Goal: Task Accomplishment & Management: Complete application form

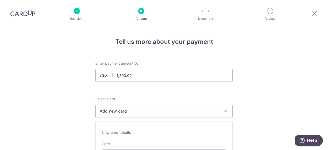
scroll to position [66, 0]
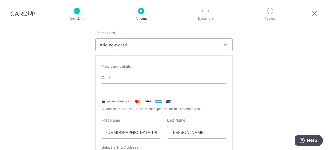
click at [174, 47] on span "Add new card" at bounding box center [160, 45] width 120 height 6
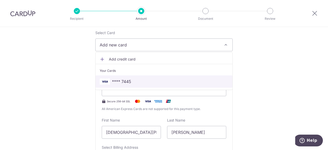
click at [144, 82] on span "**** 7445" at bounding box center [164, 81] width 129 height 6
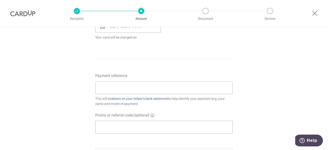
scroll to position [257, 0]
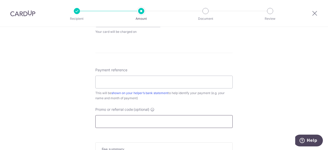
click at [170, 123] on input "Promo or referral code (optional)" at bounding box center [163, 121] width 137 height 13
paste input "REC185"
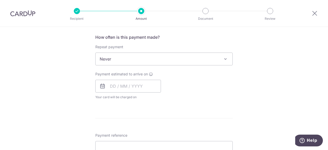
scroll to position [182, 0]
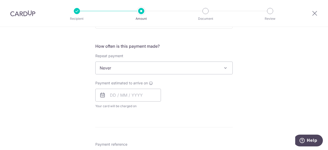
type input "REC185"
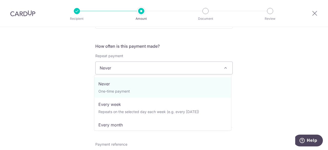
click at [140, 71] on span "Never" at bounding box center [164, 68] width 137 height 12
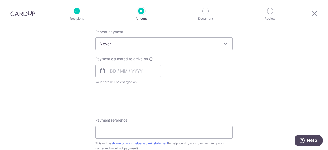
scroll to position [207, 0]
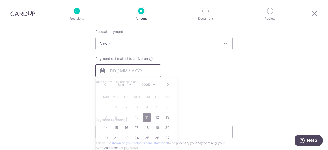
click at [112, 72] on input "text" at bounding box center [128, 70] width 66 height 13
click at [146, 117] on link "11" at bounding box center [147, 117] width 8 height 8
type input "[DATE]"
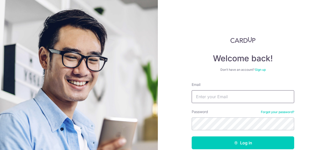
click at [242, 99] on input "Email" at bounding box center [243, 96] width 103 height 13
type input "[PERSON_NAME][EMAIL_ADDRESS][DOMAIN_NAME]"
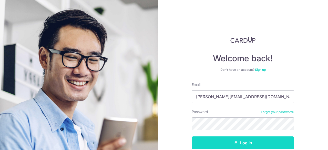
click at [250, 146] on button "Log in" at bounding box center [243, 142] width 103 height 13
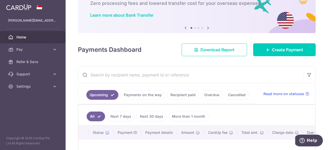
scroll to position [53, 0]
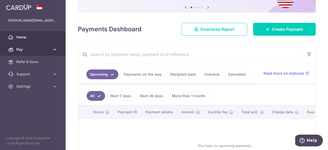
click at [38, 48] on span "Pay" at bounding box center [33, 49] width 34 height 5
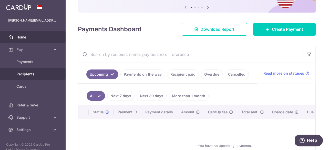
click at [36, 73] on span "Recipients" at bounding box center [33, 74] width 34 height 5
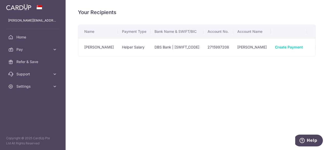
click at [128, 47] on td "Helper Salary" at bounding box center [134, 47] width 33 height 18
click at [275, 46] on link "Create Payment" at bounding box center [289, 47] width 28 height 4
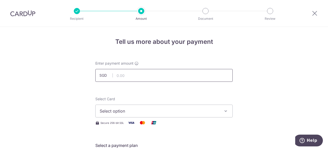
click at [166, 73] on input "text" at bounding box center [163, 75] width 137 height 13
type input "1,200.00"
click at [161, 111] on span "Select option" at bounding box center [160, 111] width 120 height 6
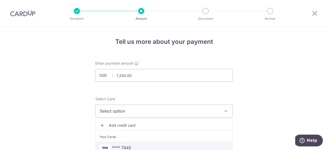
click at [127, 147] on span "**** 7445" at bounding box center [121, 148] width 19 height 6
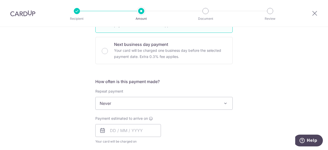
scroll to position [148, 0]
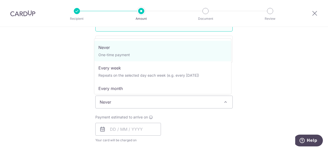
click at [131, 102] on span "Never" at bounding box center [164, 102] width 137 height 12
click at [131, 101] on span "Never" at bounding box center [164, 102] width 137 height 12
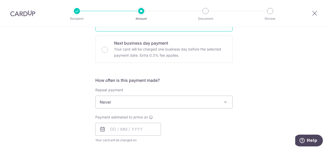
scroll to position [204, 0]
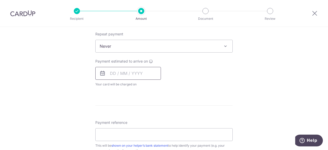
click at [125, 76] on input "text" at bounding box center [128, 73] width 66 height 13
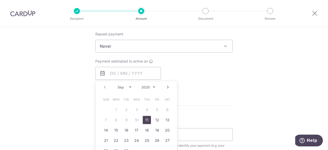
click at [147, 118] on link "11" at bounding box center [147, 120] width 8 height 8
type input "[DATE]"
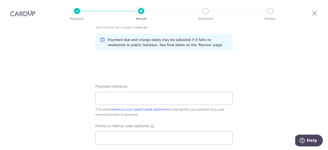
scroll to position [261, 0]
click at [160, 101] on input "Payment reference" at bounding box center [163, 98] width 137 height 13
type input "Salary"
click at [114, 137] on input "Promo or referral code (optional)" at bounding box center [163, 138] width 137 height 13
paste input "REC185"
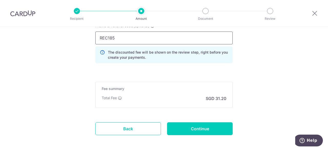
scroll to position [362, 0]
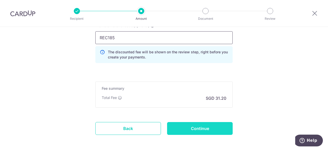
type input "REC185"
click at [209, 129] on input "Continue" at bounding box center [200, 128] width 66 height 13
type input "Create Schedule"
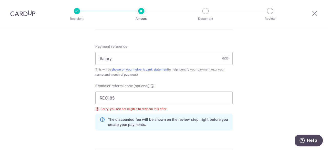
scroll to position [301, 0]
click at [140, 94] on input "REC185" at bounding box center [163, 98] width 137 height 13
type input "R"
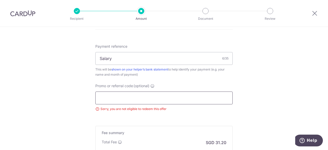
paste input "3HOME25R"
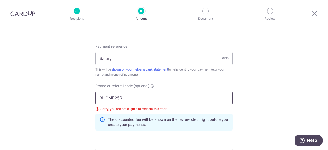
scroll to position [364, 0]
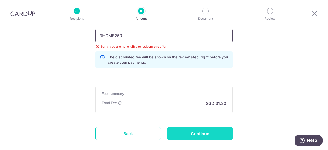
type input "3HOME25R"
click at [200, 135] on input "Continue" at bounding box center [200, 133] width 66 height 13
type input "Update Schedule"
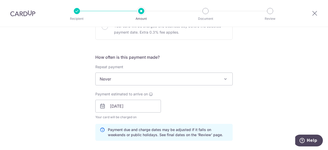
scroll to position [156, 0]
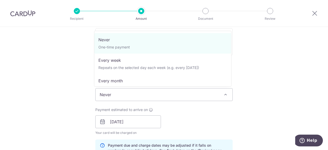
click at [173, 95] on span "Never" at bounding box center [164, 94] width 137 height 12
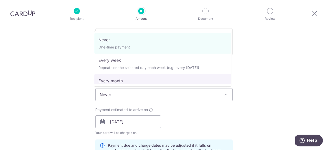
select select "3"
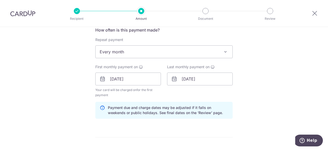
scroll to position [193, 0]
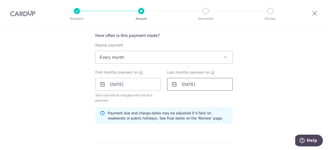
click at [207, 82] on input "01/08/2026" at bounding box center [200, 84] width 66 height 13
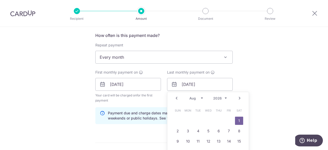
click at [239, 97] on link "Next" at bounding box center [240, 98] width 6 height 6
click at [239, 99] on link "Next" at bounding box center [240, 98] width 6 height 6
click at [219, 120] on link "1" at bounding box center [219, 121] width 8 height 8
type input "01/10/2026"
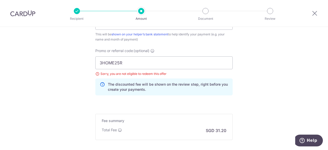
scroll to position [396, 0]
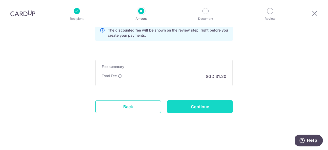
click at [219, 105] on input "Continue" at bounding box center [200, 106] width 66 height 13
type input "Update Schedule"
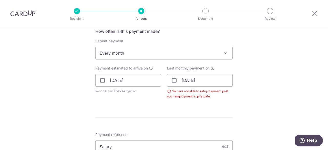
scroll to position [197, 0]
click at [224, 80] on input "01/10/2026" at bounding box center [200, 80] width 66 height 13
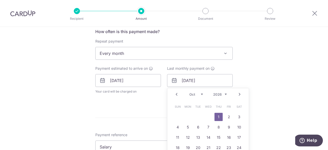
click at [214, 93] on select "2025 2026 2027 2028 2029 2030 2031 2032 2033 2034 2035" at bounding box center [220, 94] width 14 height 4
click at [260, 75] on div "Tell us more about your payment Enter payment amount SGD 1,200.00 1200.00 Selec…" at bounding box center [164, 76] width 328 height 492
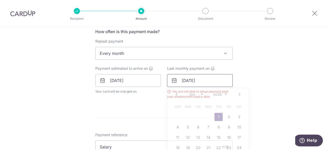
click at [215, 82] on input "01/10/2026" at bounding box center [200, 80] width 66 height 13
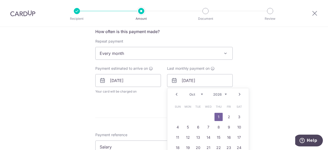
click at [220, 96] on div "Prev Next Jan Feb Mar Apr May Jun Jul Aug Sep Oct Nov Dec 2025 2026 2027 2028 2…" at bounding box center [208, 94] width 82 height 12
click at [218, 93] on select "2025 2026 2027 2028 2029 2030 2031 2032 2033 2034 2035" at bounding box center [220, 94] width 14 height 4
click at [276, 103] on div "Tell us more about your payment Enter payment amount SGD 1,200.00 1200.00 Selec…" at bounding box center [164, 76] width 328 height 492
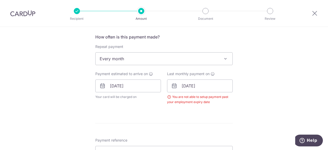
scroll to position [192, 0]
click at [182, 85] on input "01/10/2026" at bounding box center [200, 85] width 66 height 13
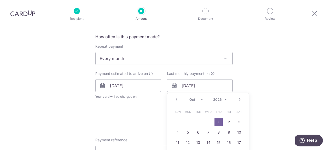
click at [200, 99] on select "Jan Feb Mar Apr May Jun Jul Aug Sep Oct Nov Dec" at bounding box center [197, 99] width 14 height 4
click at [222, 99] on select "2025 2026 2027 2028 2029 2030 2031 2032 2033 2034 2035" at bounding box center [220, 99] width 14 height 4
click at [187, 122] on link "1" at bounding box center [188, 122] width 8 height 8
type input "01/06/2026"
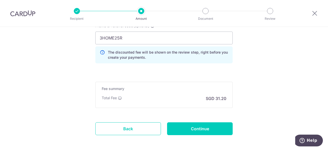
scroll to position [367, 0]
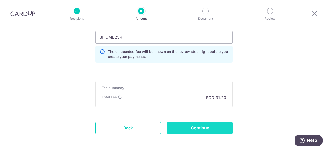
click at [204, 125] on input "Continue" at bounding box center [200, 128] width 66 height 13
type input "Update Schedule"
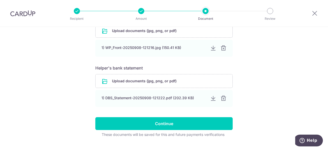
scroll to position [256, 0]
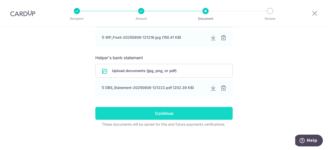
click at [191, 112] on input "Continue" at bounding box center [163, 113] width 137 height 13
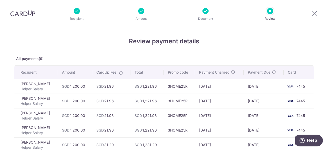
scroll to position [0, 0]
click at [316, 14] on icon at bounding box center [315, 13] width 6 height 6
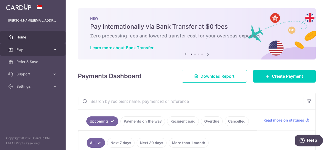
click at [42, 48] on span "Pay" at bounding box center [33, 49] width 34 height 5
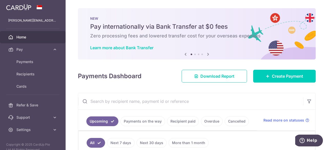
click at [149, 91] on div "× Pause Schedule Pause all future payments in this series Pause just this one p…" at bounding box center [197, 75] width 263 height 150
click at [143, 91] on div "× Pause Schedule Pause all future payments in this series Pause just this one p…" at bounding box center [197, 75] width 263 height 150
